Goal: Navigation & Orientation: Understand site structure

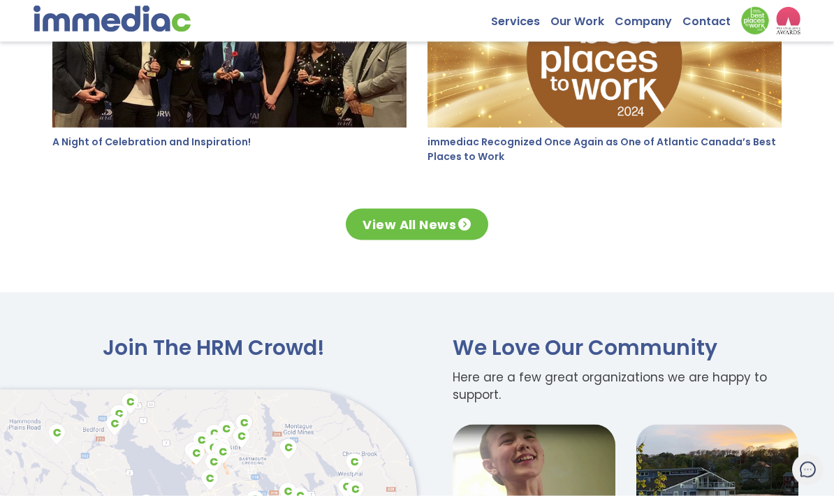
scroll to position [2097, 0]
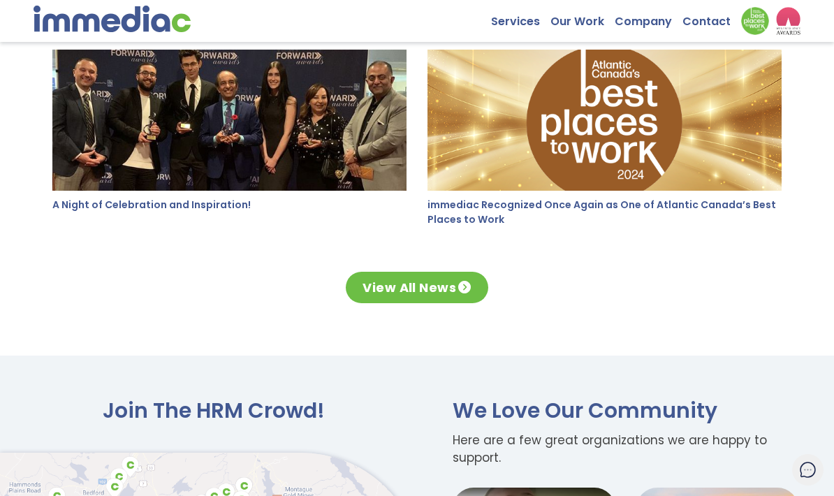
click at [588, 27] on link "Our Work" at bounding box center [583, 18] width 64 height 22
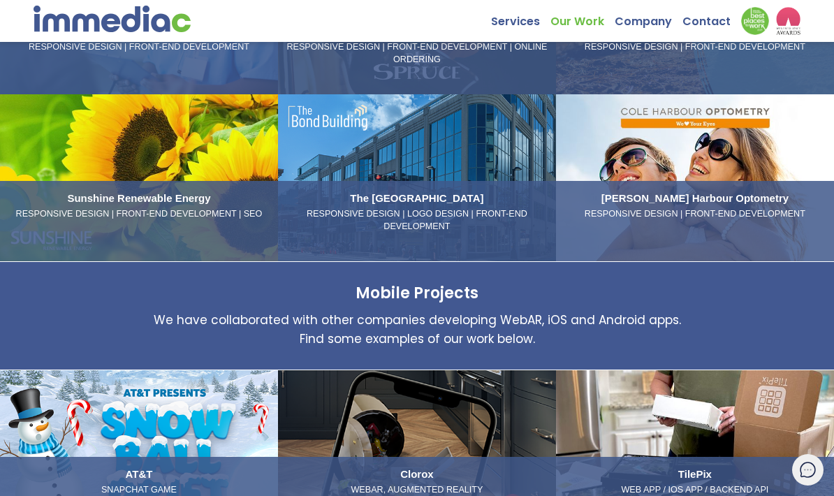
scroll to position [667, 0]
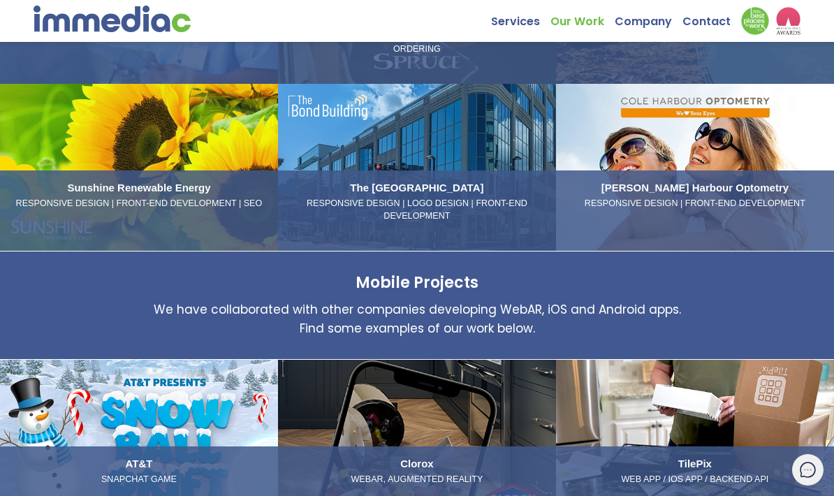
click at [715, 195] on div "[PERSON_NAME] Harbour Optometry RESPONSIVE DESIGN | FRONT-END DEVELOPMENT" at bounding box center [695, 195] width 267 height 38
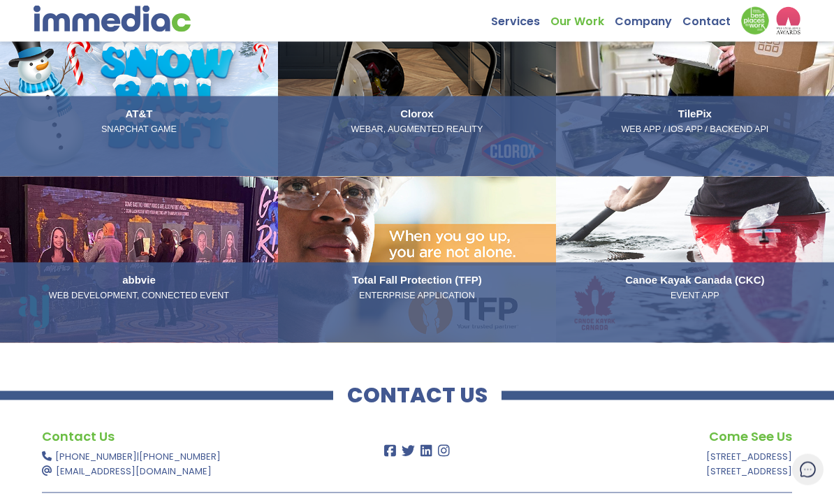
scroll to position [1018, 0]
click at [750, 232] on link "Canoe Kayak Canada (CKC) EVENT APP" at bounding box center [695, 259] width 278 height 167
click at [729, 254] on link "Canoe Kayak Canada (CKC) EVENT APP" at bounding box center [695, 259] width 278 height 167
click at [699, 286] on h3 "Canoe Kayak Canada (CKC)" at bounding box center [695, 279] width 267 height 13
click at [708, 298] on p "EVENT APP" at bounding box center [695, 295] width 267 height 13
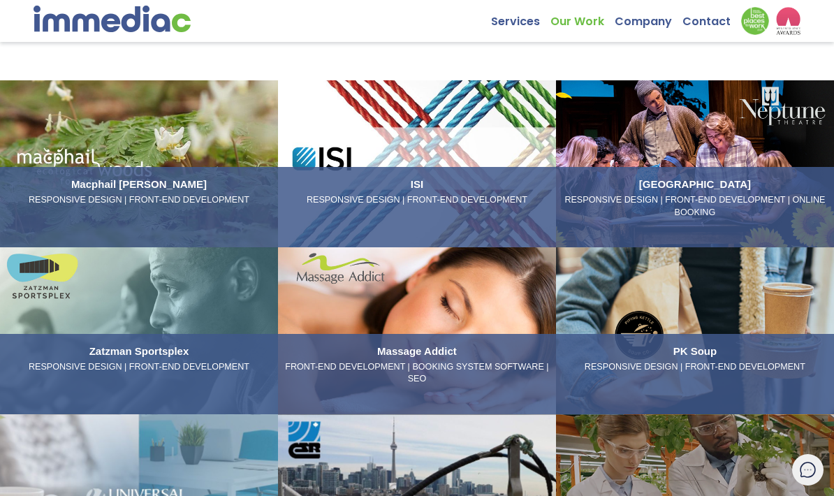
scroll to position [0, 0]
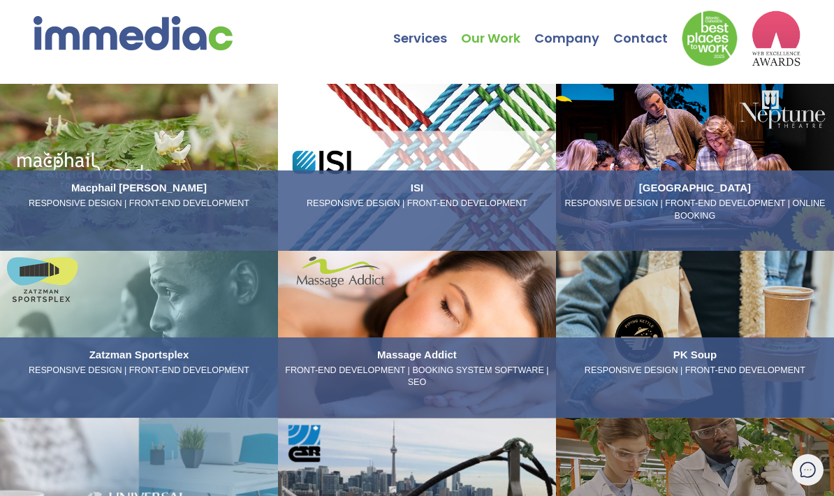
click at [493, 44] on link "Our Work" at bounding box center [497, 27] width 73 height 49
click at [0, 0] on link "Custom Design & Content Writing" at bounding box center [0, 0] width 0 height 0
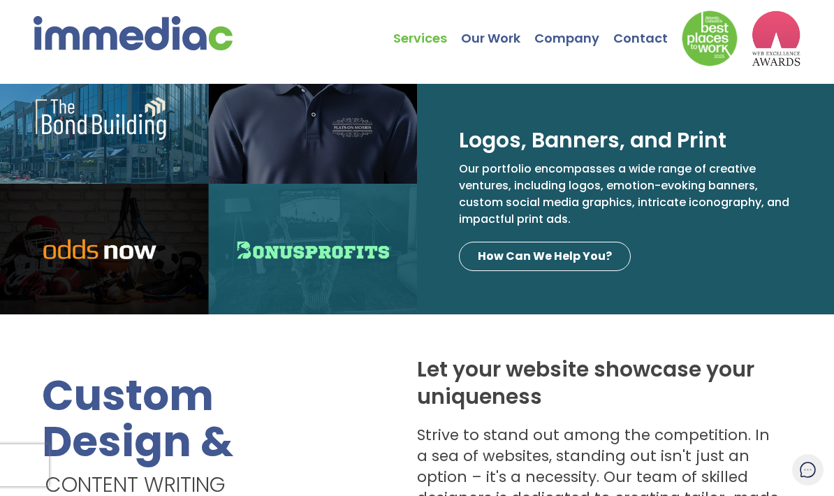
click at [484, 51] on link "Our Work" at bounding box center [497, 27] width 73 height 49
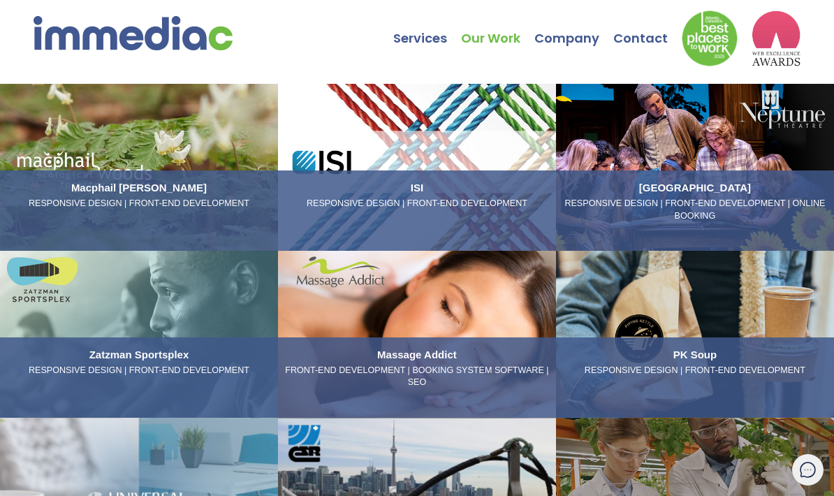
click at [0, 0] on link "eCommerce" at bounding box center [0, 0] width 0 height 0
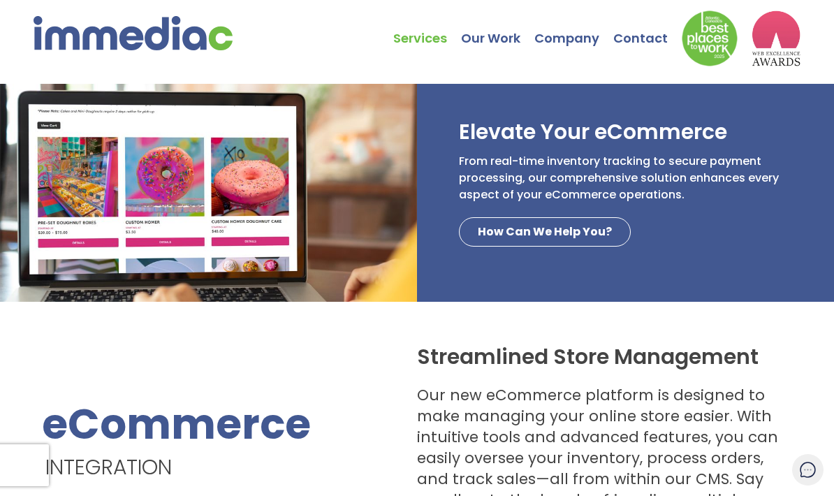
click at [0, 0] on link "Apps" at bounding box center [0, 0] width 0 height 0
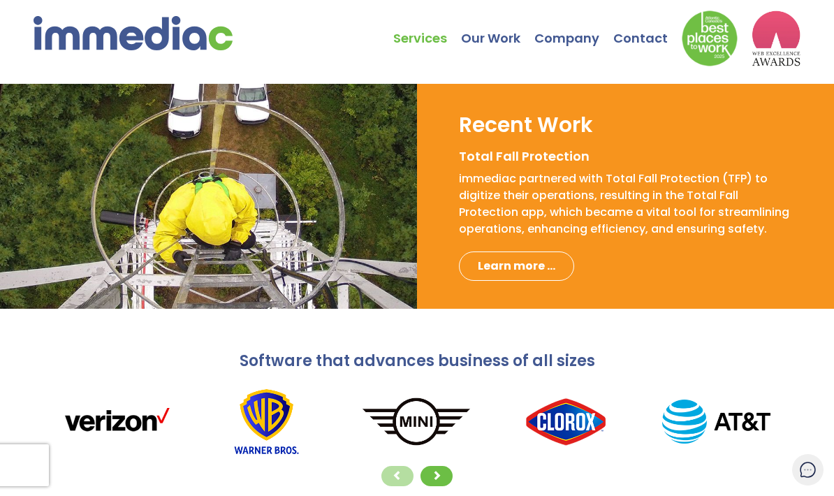
click at [0, 0] on link "Technologies" at bounding box center [0, 0] width 0 height 0
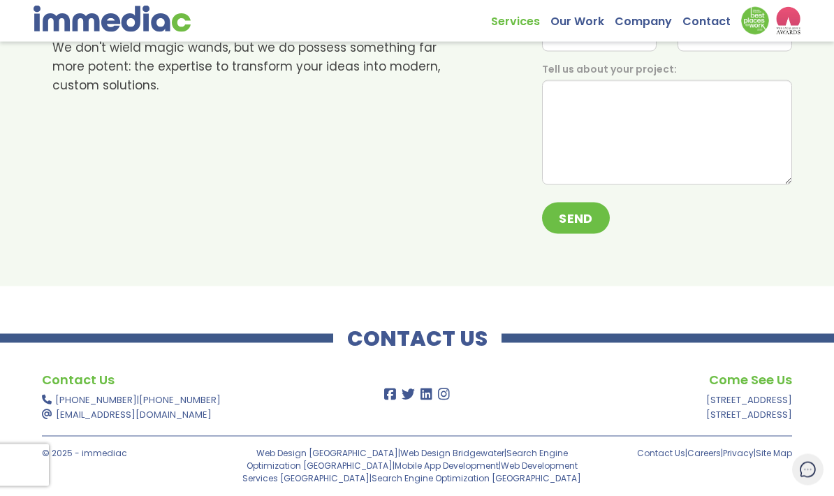
scroll to position [1514, 0]
